Goal: Find specific page/section: Find specific page/section

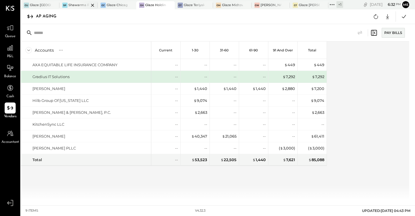
click at [82, 3] on div at bounding box center [87, 5] width 20 height 8
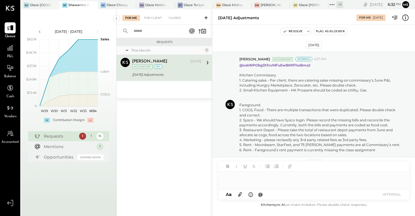
scroll to position [215, 0]
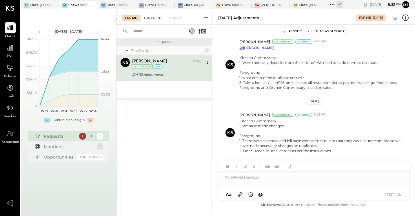
click at [152, 19] on div "For Client" at bounding box center [152, 18] width 23 height 6
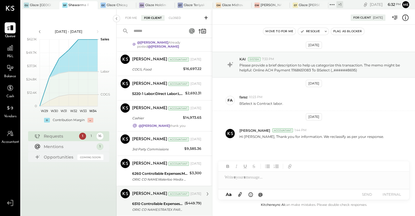
scroll to position [368, 0]
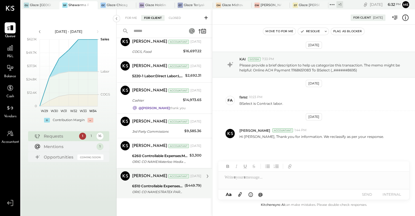
click at [168, 184] on div "6510 Controllable Expenses:General & Administrative Expenses:Consulting" at bounding box center [157, 186] width 51 height 6
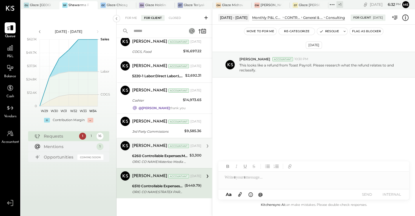
click at [173, 155] on div "6260 Controllable Expenses:Marketing & Advertising:Advertising & Promotions" at bounding box center [160, 156] width 56 height 6
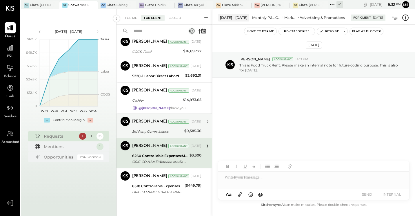
click at [168, 130] on div "3rd Party Commissions" at bounding box center [157, 131] width 50 height 6
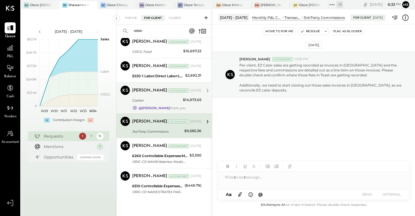
click at [179, 99] on div "Cashier" at bounding box center [156, 100] width 49 height 6
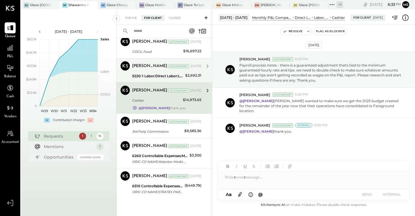
click at [167, 74] on div "5220-1 Labor:Direct Labor:Labor, Management:Manager" at bounding box center [157, 76] width 51 height 6
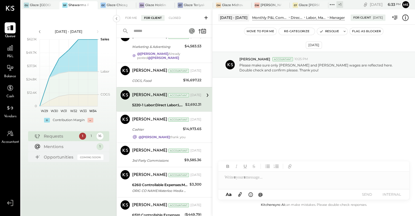
scroll to position [281, 0]
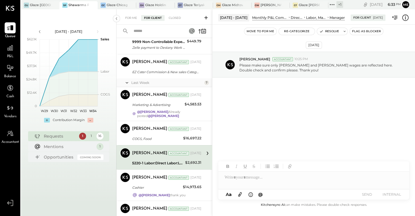
click at [169, 100] on div "[PERSON_NAME] Accountant [DATE] Marketing & Advertising $4,583.53 @[PERSON_NAME…" at bounding box center [166, 104] width 69 height 28
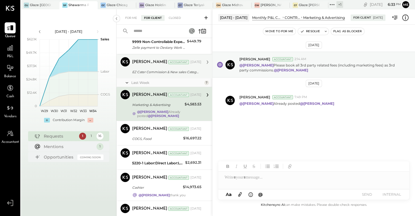
click at [173, 71] on div "EZ Cater Commission & New sales Category" at bounding box center [166, 72] width 68 height 6
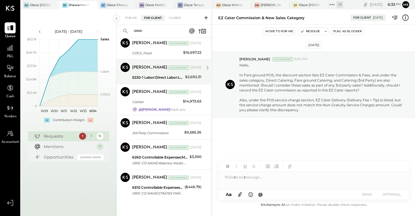
scroll to position [368, 0]
